Goal: Find specific page/section: Find specific page/section

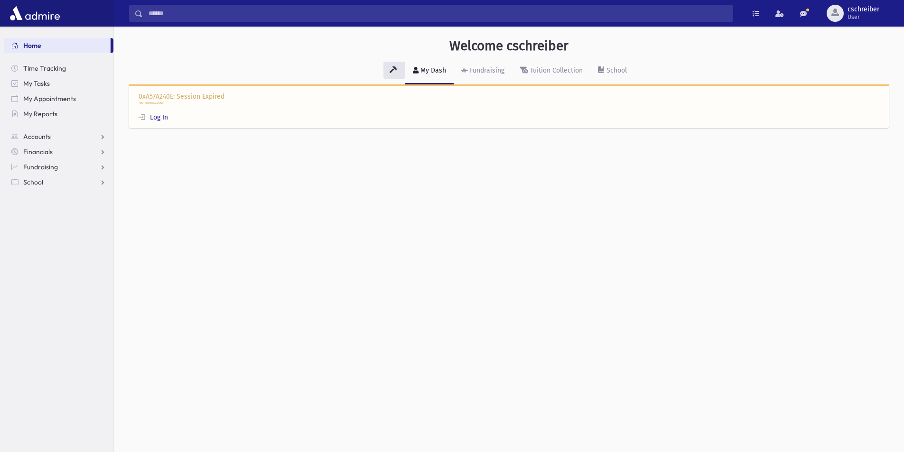
click at [175, 110] on div "0xA57A240E: Session Expired /WGT/WgtDisplayIndex Log In" at bounding box center [509, 107] width 760 height 44
click at [166, 118] on link "Log In" at bounding box center [153, 117] width 29 height 8
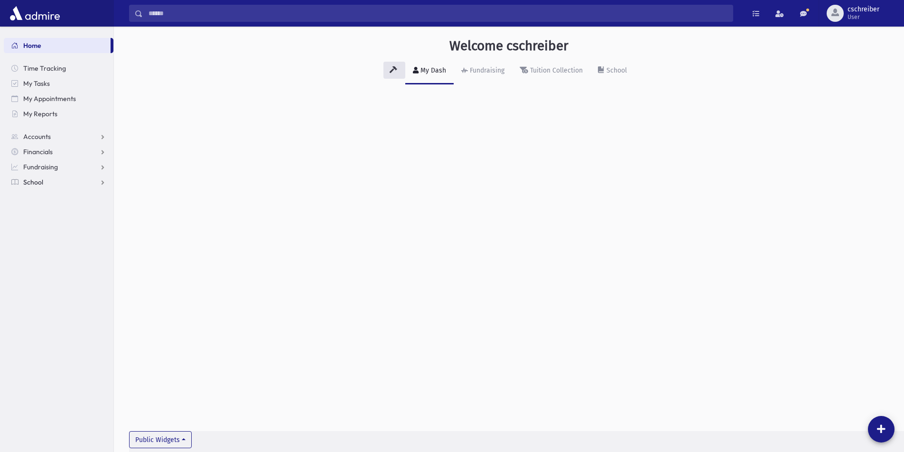
click at [59, 184] on link "School" at bounding box center [59, 182] width 110 height 15
click at [49, 195] on span "Students" at bounding box center [41, 197] width 26 height 9
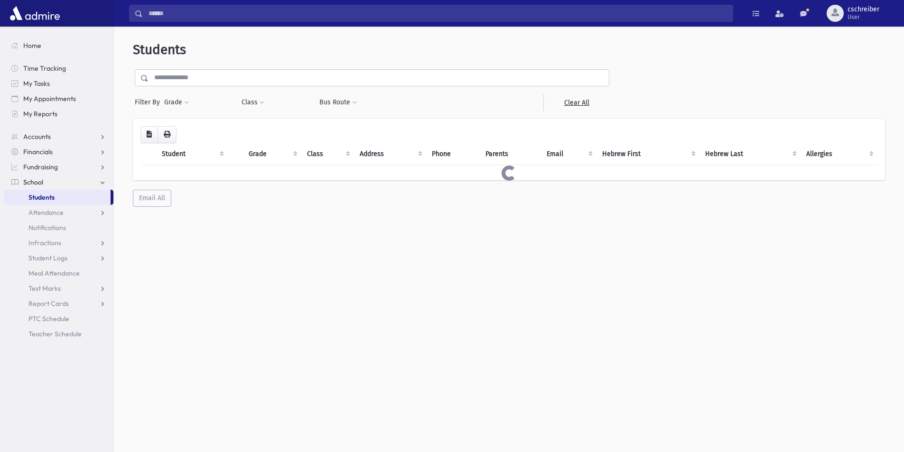
drag, startPoint x: 257, startPoint y: 82, endPoint x: 241, endPoint y: 72, distance: 18.3
click at [257, 82] on input "text" at bounding box center [379, 77] width 460 height 17
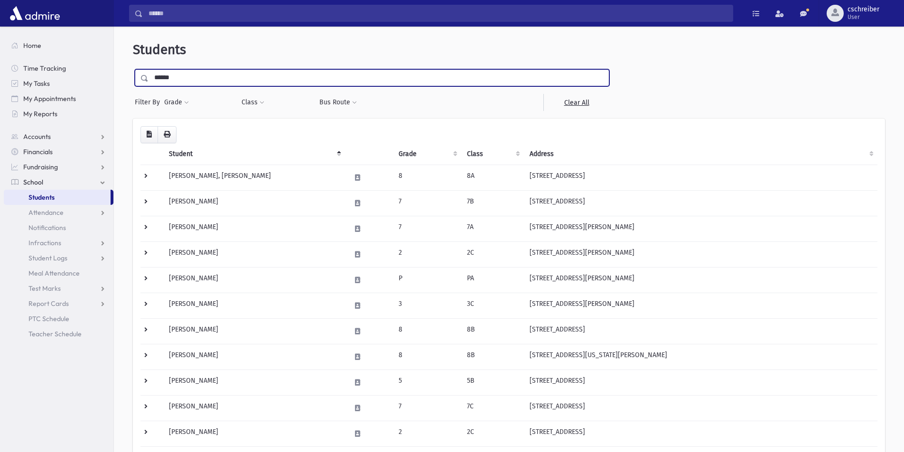
type input "******"
click at [133, 69] on input "submit" at bounding box center [146, 75] width 27 height 13
